Goal: Transaction & Acquisition: Purchase product/service

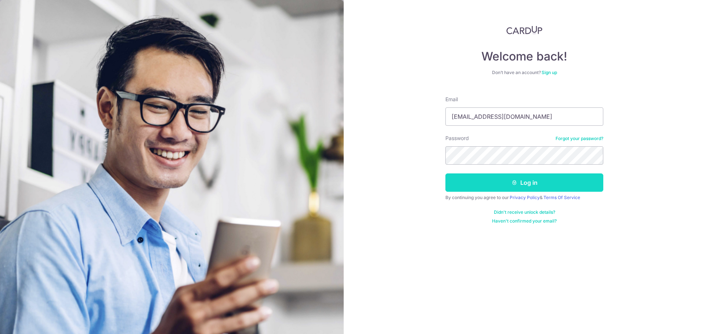
click at [482, 183] on button "Log in" at bounding box center [524, 183] width 158 height 18
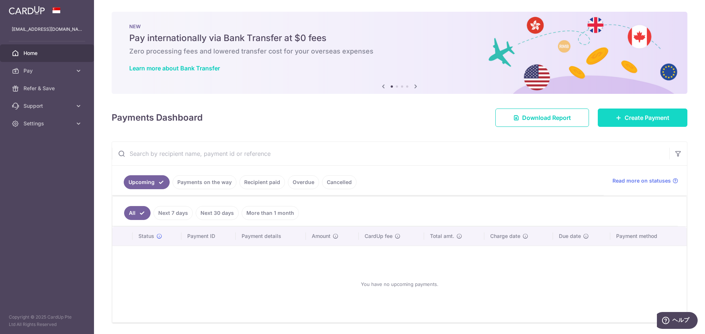
click at [652, 120] on span "Create Payment" at bounding box center [646, 117] width 45 height 9
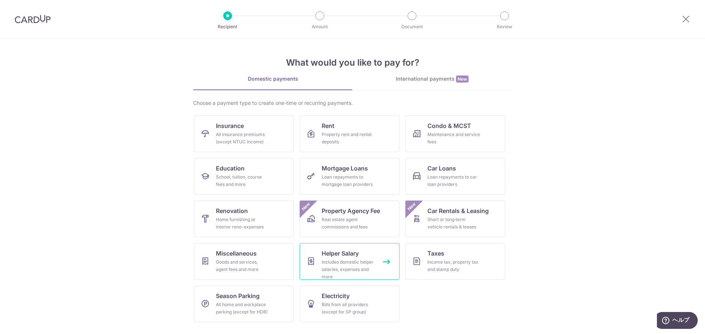
click at [329, 268] on div "Includes domestic helper salaries, expenses and more" at bounding box center [348, 270] width 53 height 22
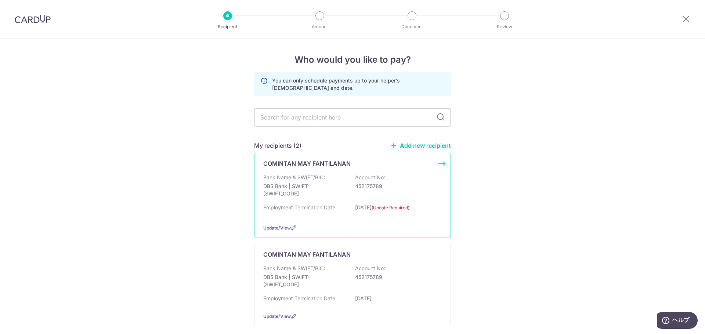
click at [440, 166] on div "COMINTAN MAY FANTILANAN Bank Name & SWIFT/BIC: DBS Bank | SWIFT: DBSSSGSGXXX Ac…" at bounding box center [352, 195] width 197 height 85
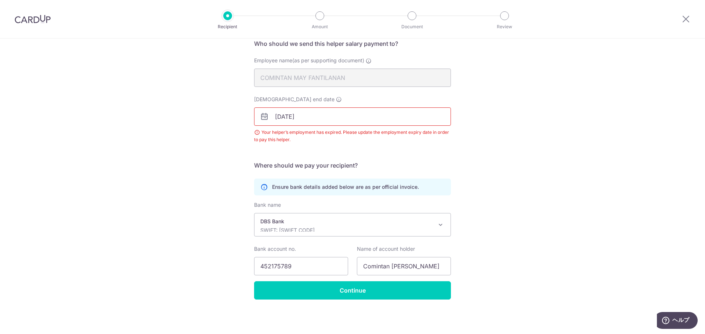
click at [323, 116] on input "31/08/2025" at bounding box center [352, 117] width 197 height 18
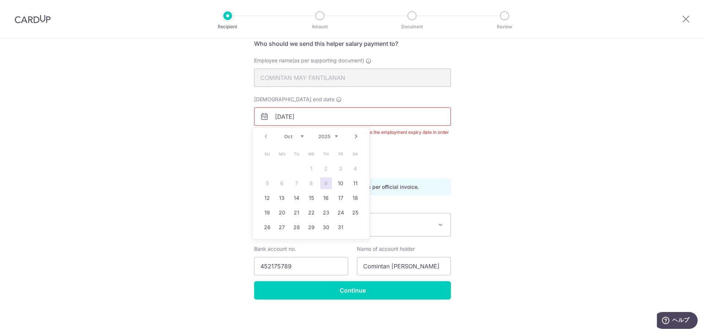
click at [328, 137] on select "2025 2026 2027 2028 2029 2030 2031 2032 2033 2034 2035" at bounding box center [327, 137] width 19 height 6
click at [200, 135] on div "Recipient Details Your recipient does not need a CardUp account to receive your…" at bounding box center [352, 156] width 705 height 357
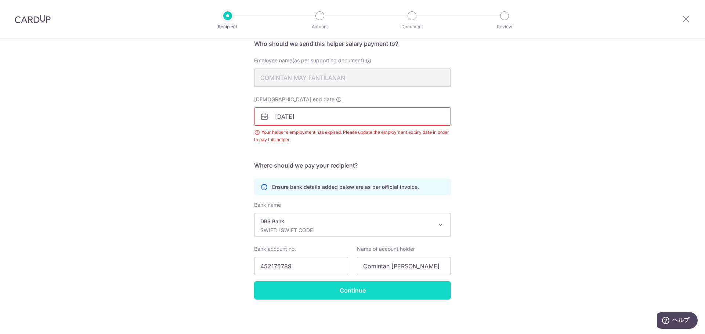
click at [384, 291] on input "Continue" at bounding box center [352, 291] width 197 height 18
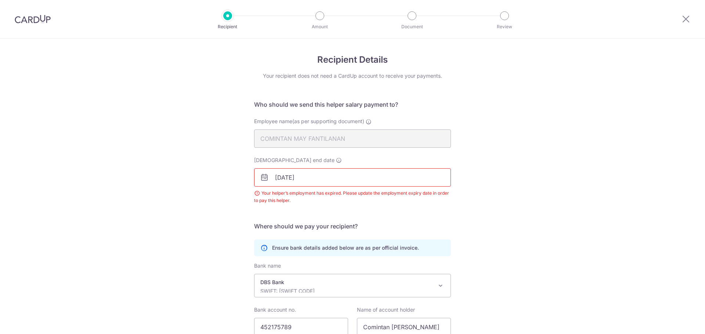
scroll to position [61, 0]
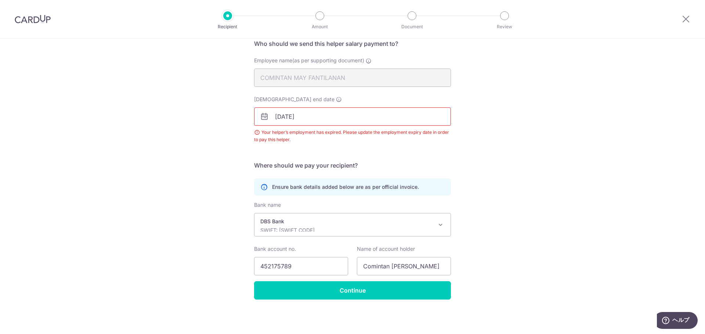
click at [301, 120] on input "31/08/2025" at bounding box center [352, 117] width 197 height 18
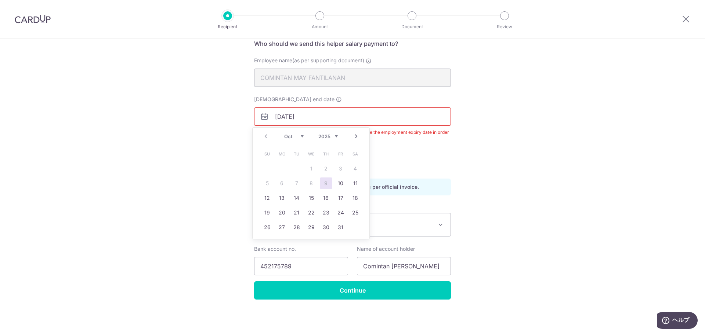
click at [336, 137] on select "2025 2026 2027 2028 2029 2030 2031 2032 2033 2034 2035" at bounding box center [327, 137] width 19 height 6
click at [325, 135] on select "2025 2026 2027 2028 2029 2030 2031 2032 2033 2034 2035 2036" at bounding box center [327, 137] width 19 height 6
click at [318, 134] on select "2025 2026 2027 2028 2029 2030 2031 2032 2033 2034 2035 2036" at bounding box center [327, 137] width 19 height 6
click at [444, 144] on div "Employment contract end date 31/08/2025 Your helper’s employment has expired. P…" at bounding box center [353, 124] width 206 height 57
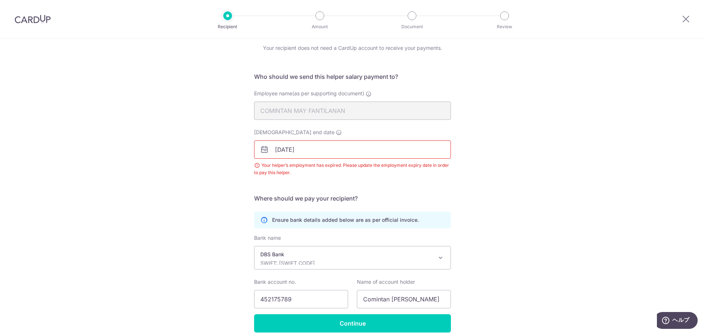
scroll to position [0, 0]
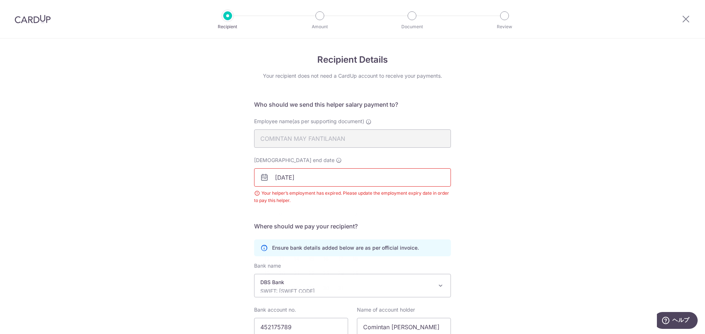
click at [272, 177] on input "31/08/2025" at bounding box center [352, 178] width 197 height 18
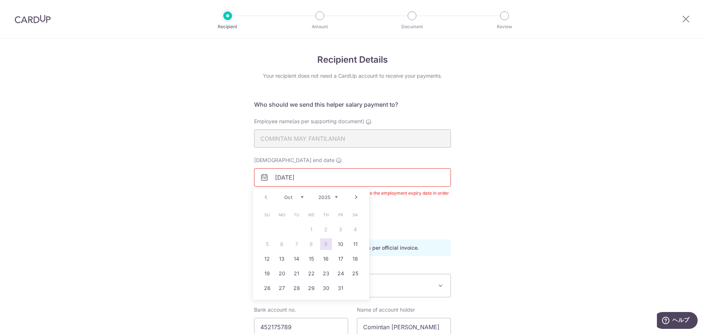
drag, startPoint x: 311, startPoint y: 180, endPoint x: 218, endPoint y: 183, distance: 92.6
click at [218, 183] on div "Recipient Details Your recipient does not need a CardUp account to receive your…" at bounding box center [352, 217] width 705 height 357
click at [335, 199] on select "2025 2026 2027 2028 2029 2030 2031 2032 2033 2034 2035" at bounding box center [327, 198] width 19 height 6
click at [293, 198] on select "Jan Feb Mar Apr May Jun Jul Aug Sep Oct Nov Dec" at bounding box center [293, 198] width 19 height 6
click at [281, 301] on link "31" at bounding box center [282, 303] width 12 height 12
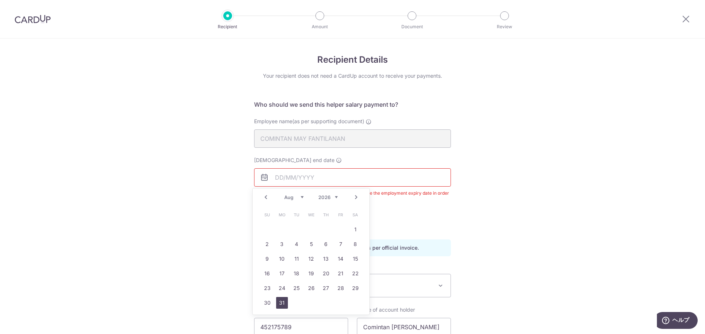
type input "31/08/2026"
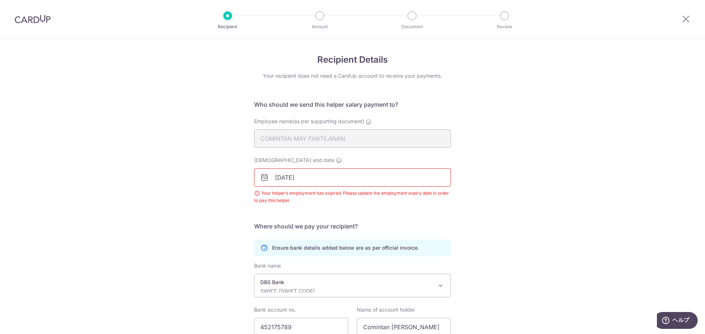
click at [422, 208] on div "Employment contract end date 31/08/2026 Your helper’s employment has expired. P…" at bounding box center [353, 185] width 206 height 57
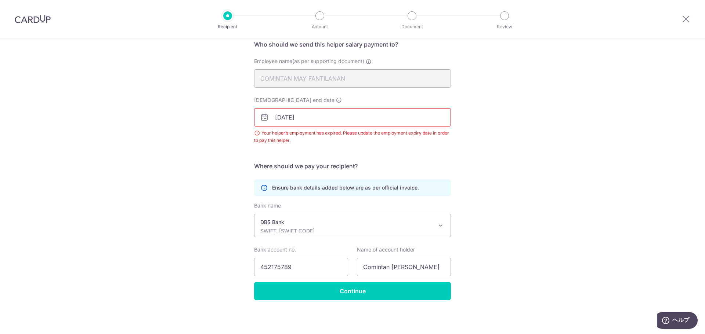
scroll to position [61, 0]
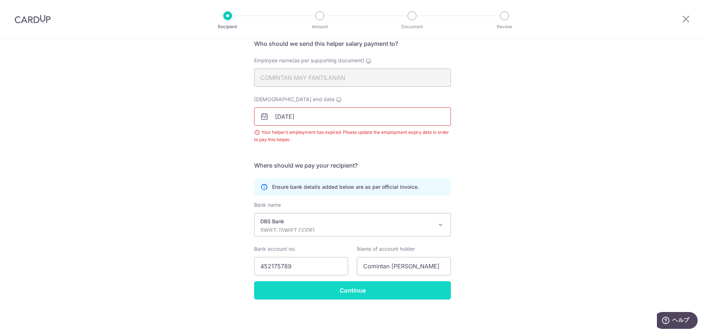
click at [346, 290] on input "Continue" at bounding box center [352, 291] width 197 height 18
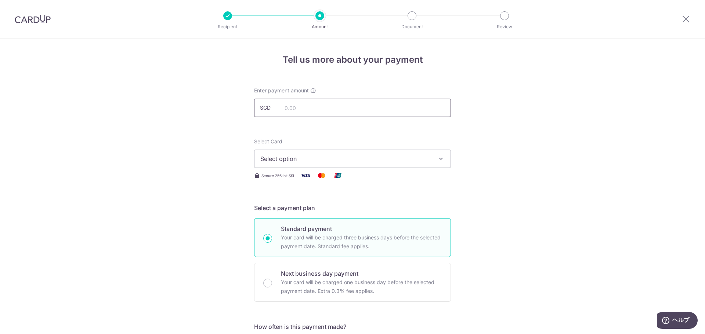
click at [308, 105] on input "text" at bounding box center [352, 108] width 197 height 18
type input "700.00"
click at [296, 158] on span "Select option" at bounding box center [345, 159] width 171 height 9
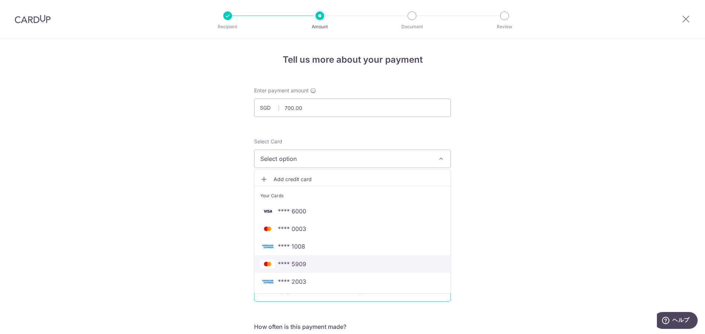
click at [307, 265] on span "**** 5909" at bounding box center [352, 264] width 184 height 9
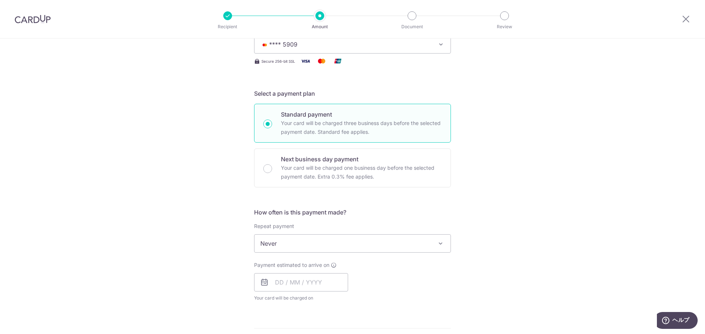
scroll to position [147, 0]
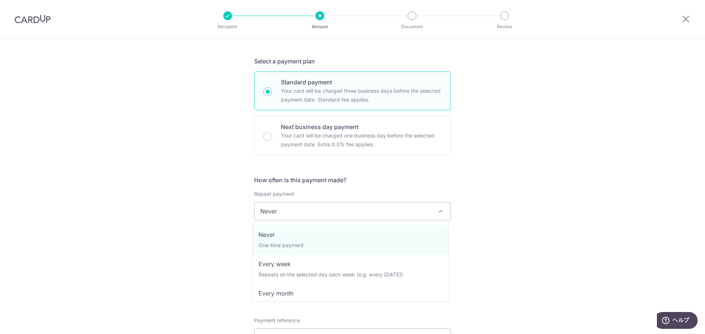
click at [290, 215] on span "Never" at bounding box center [352, 212] width 196 height 18
select select "3"
type input "31/08/2026"
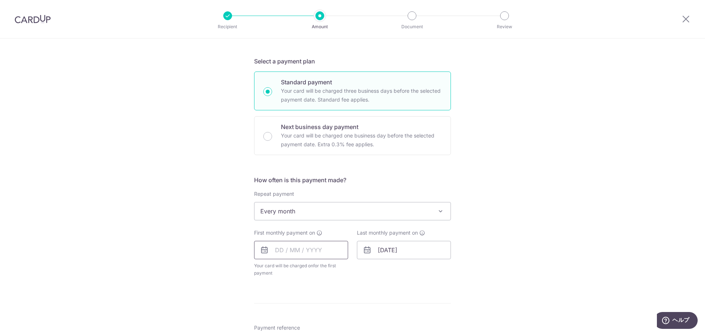
click at [307, 249] on input "text" at bounding box center [301, 250] width 94 height 18
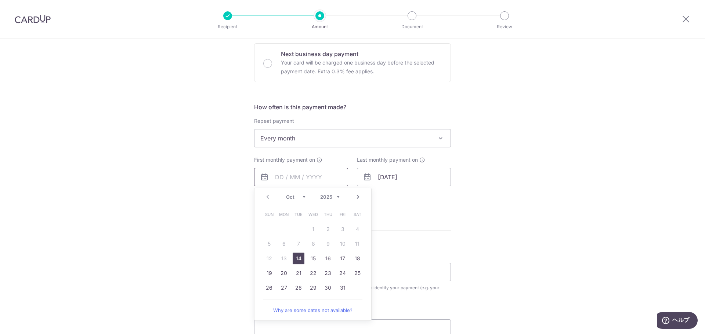
scroll to position [220, 0]
click at [342, 273] on link "24" at bounding box center [343, 273] width 12 height 12
type input "24/10/2025"
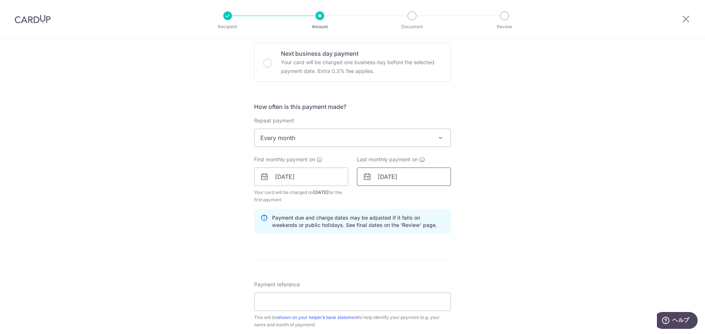
click at [387, 175] on input "31/08/2026" at bounding box center [404, 177] width 94 height 18
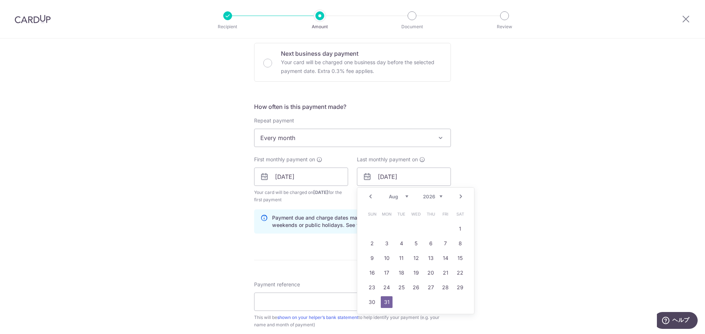
click at [397, 197] on select "Jan Feb Mar Apr May Jun Jul Aug Sep Oct Nov Dec" at bounding box center [398, 197] width 19 height 6
click at [431, 196] on select "2025 2026 2027 2028 2029 2030 2031 2032 2033 2034 2035" at bounding box center [432, 197] width 19 height 6
click at [396, 196] on select "Oct Nov Dec" at bounding box center [398, 197] width 19 height 6
click at [406, 196] on div "Oct Nov Dec 2025 2026 2027 2028 2029 2030 2031 2032 2033 2034 2035" at bounding box center [416, 197] width 54 height 6
click at [402, 198] on select "Oct Nov Dec" at bounding box center [398, 197] width 19 height 6
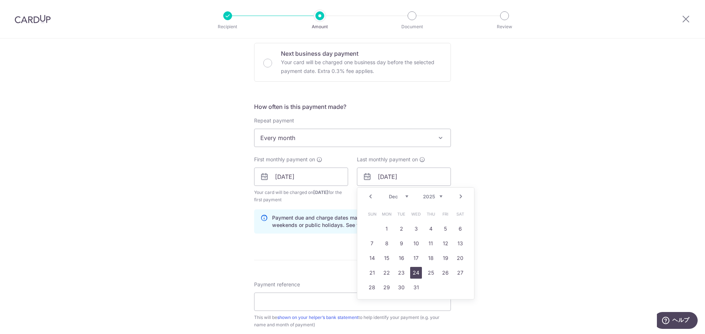
click at [413, 272] on link "24" at bounding box center [416, 273] width 12 height 12
type input "24/12/2025"
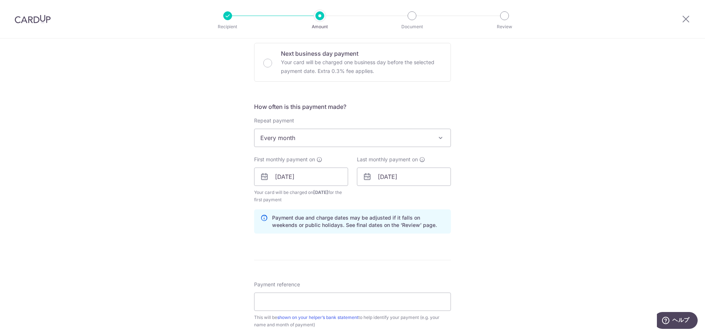
click at [501, 212] on div "Tell us more about your payment Enter payment amount SGD 700.00 700.00 Select C…" at bounding box center [352, 169] width 705 height 702
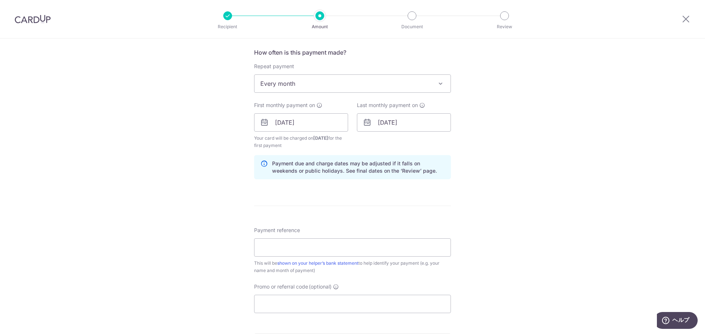
scroll to position [330, 0]
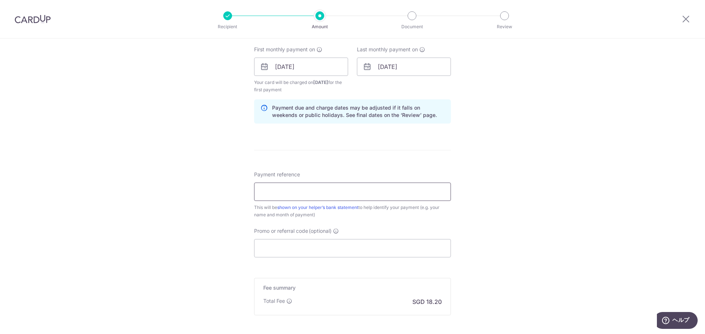
click at [327, 190] on input "Payment reference" at bounding box center [352, 192] width 197 height 18
click at [204, 213] on div "Tell us more about your payment Enter payment amount SGD 700.00 700.00 Select C…" at bounding box center [352, 59] width 705 height 702
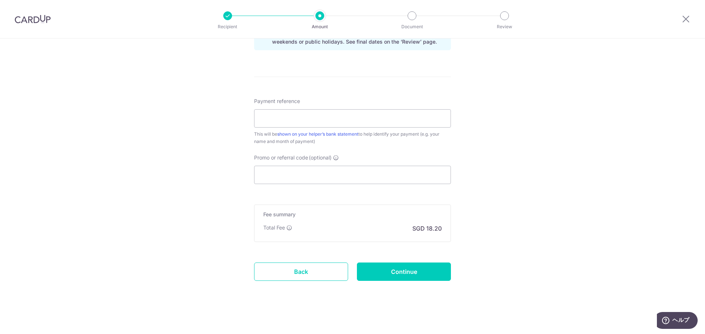
scroll to position [406, 0]
click at [408, 269] on input "Continue" at bounding box center [404, 270] width 94 height 18
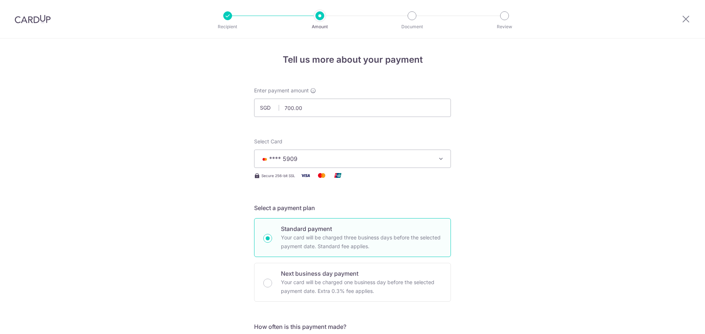
scroll to position [378, 0]
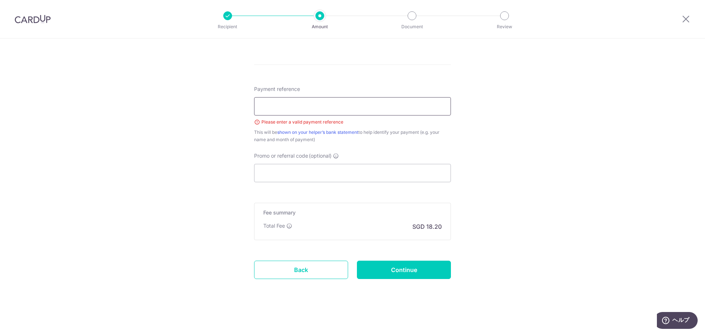
click at [286, 103] on input "Payment reference" at bounding box center [352, 106] width 197 height 18
type input "salarly"
drag, startPoint x: 211, startPoint y: 207, endPoint x: 300, endPoint y: 240, distance: 95.0
click at [401, 273] on input "Continue" at bounding box center [404, 270] width 94 height 18
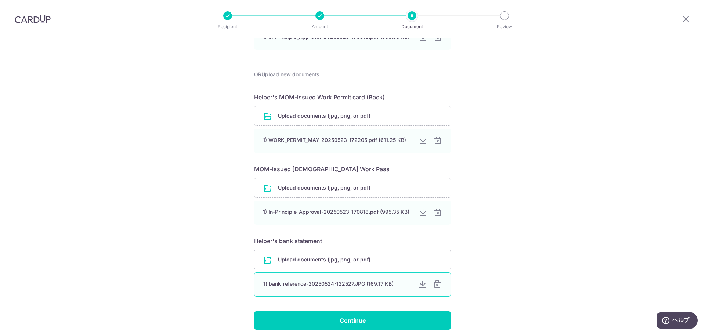
scroll to position [212, 0]
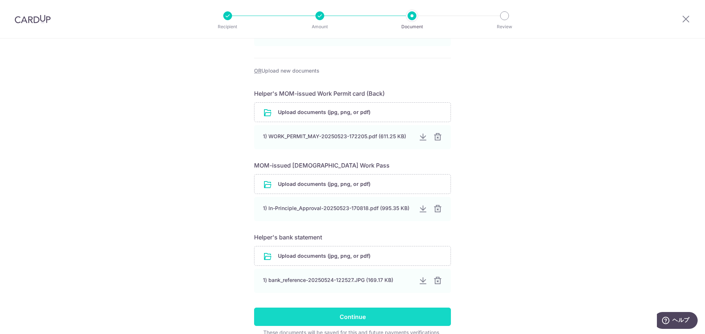
click at [374, 317] on input "Continue" at bounding box center [352, 317] width 197 height 18
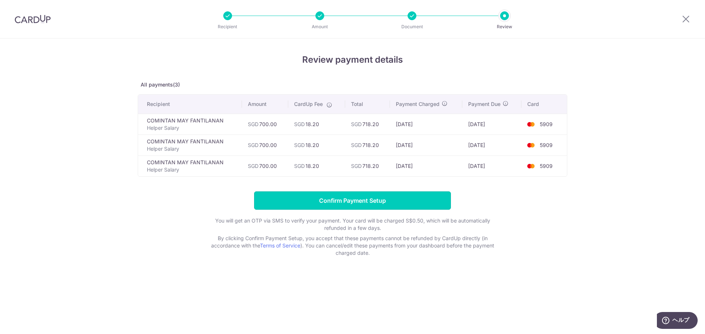
click at [351, 195] on input "Confirm Payment Setup" at bounding box center [352, 201] width 197 height 18
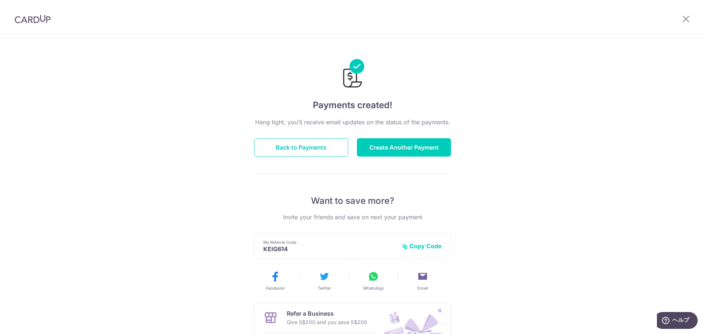
click at [90, 54] on div "Payments created! Hang tight, you’ll receive email updates on the status of the…" at bounding box center [352, 235] width 705 height 392
